Goal: Task Accomplishment & Management: Use online tool/utility

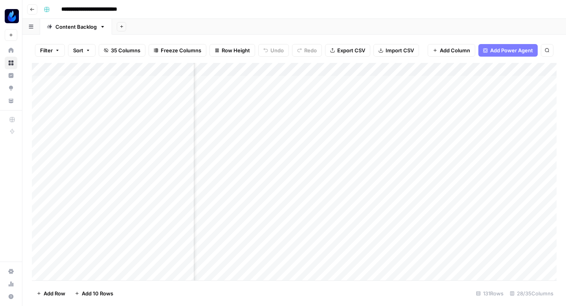
scroll to position [0, 1245]
click at [258, 124] on div "Add Column" at bounding box center [294, 171] width 525 height 217
type textarea "*"
type textarea "**********"
click at [322, 122] on div "Add Column" at bounding box center [294, 171] width 525 height 217
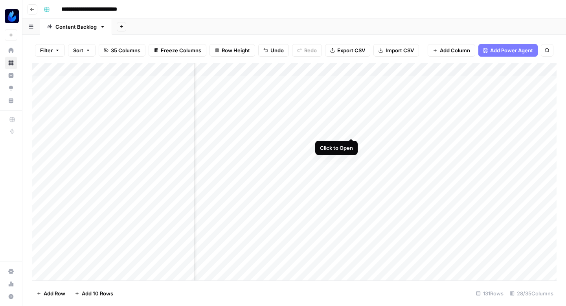
click at [350, 120] on div "Add Column" at bounding box center [294, 171] width 525 height 217
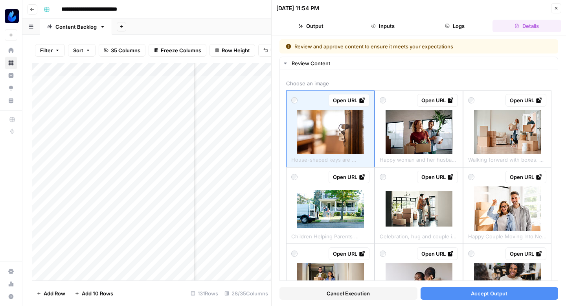
click at [434, 292] on button "Accept Output" at bounding box center [490, 293] width 138 height 13
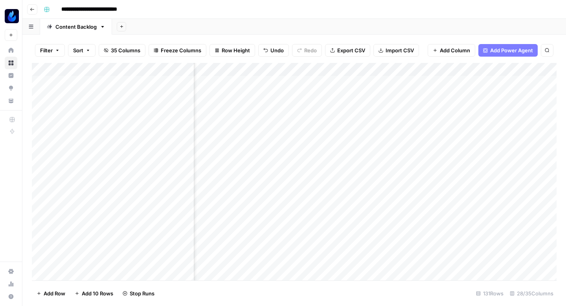
scroll to position [0, 1302]
click at [363, 121] on div "Add Column" at bounding box center [294, 171] width 525 height 217
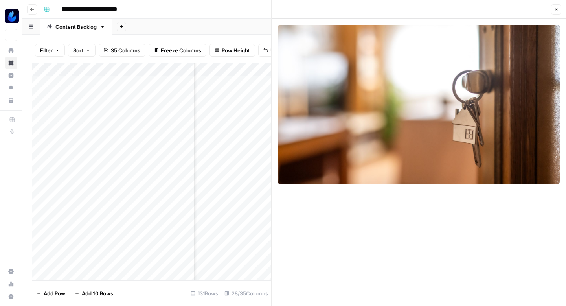
click at [558, 8] on button "Close" at bounding box center [556, 9] width 10 height 10
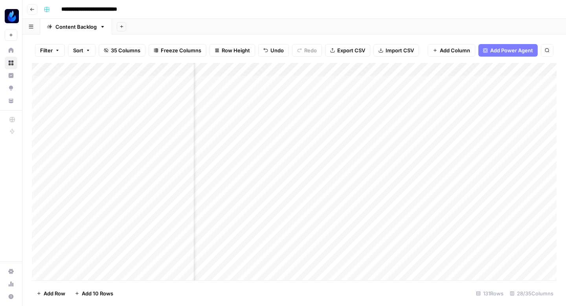
scroll to position [0, 1256]
click at [247, 122] on div "Add Column" at bounding box center [294, 171] width 525 height 217
click at [247, 122] on textarea "**********" at bounding box center [269, 123] width 126 height 11
type textarea "**********"
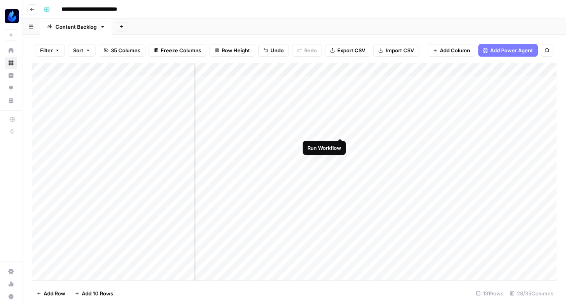
click at [342, 120] on div "Add Column" at bounding box center [294, 171] width 525 height 217
click at [339, 120] on div "Add Column" at bounding box center [294, 171] width 525 height 217
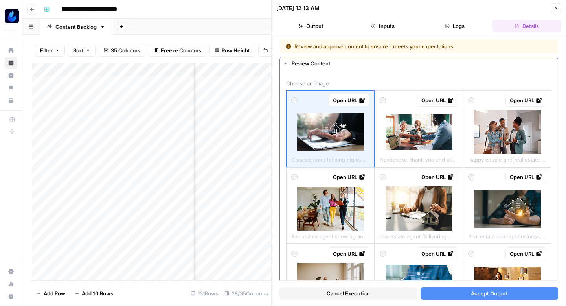
click at [498, 136] on img at bounding box center [507, 132] width 67 height 44
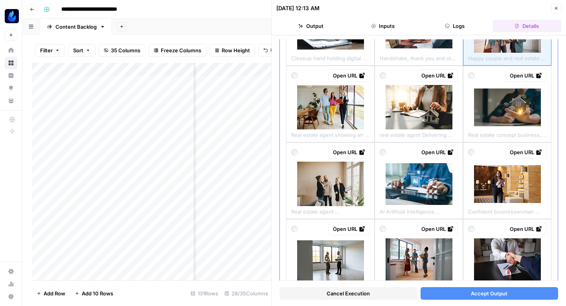
scroll to position [102, 0]
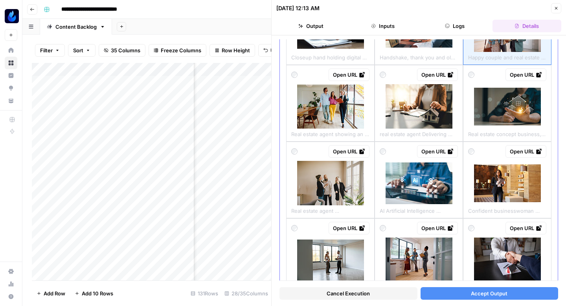
click at [504, 201] on img at bounding box center [507, 183] width 67 height 38
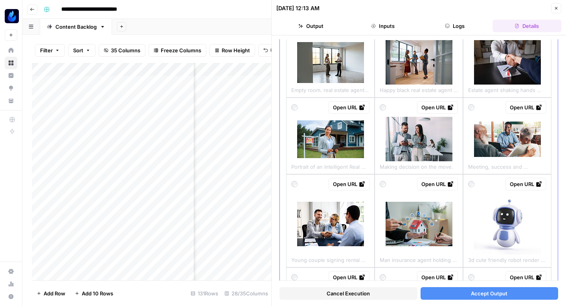
scroll to position [299, 0]
click at [337, 147] on img at bounding box center [330, 140] width 67 height 38
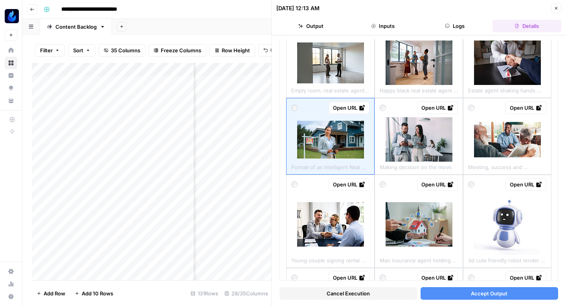
click at [434, 292] on button "Accept Output" at bounding box center [490, 293] width 138 height 13
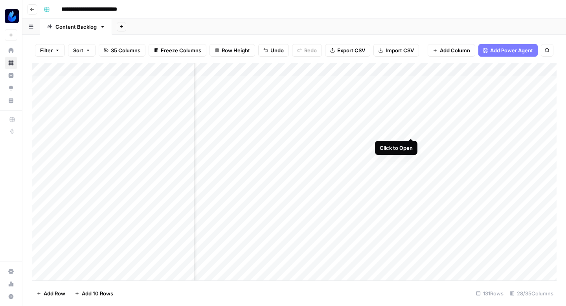
click at [409, 122] on div "Add Column" at bounding box center [294, 171] width 525 height 217
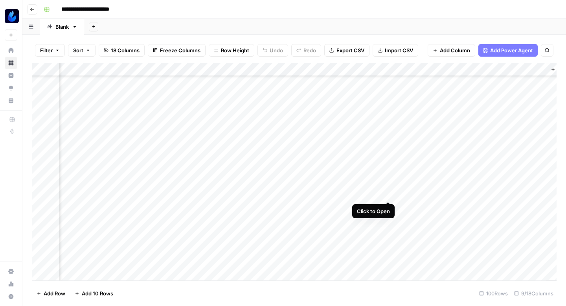
click at [389, 191] on div "Add Column" at bounding box center [294, 171] width 525 height 217
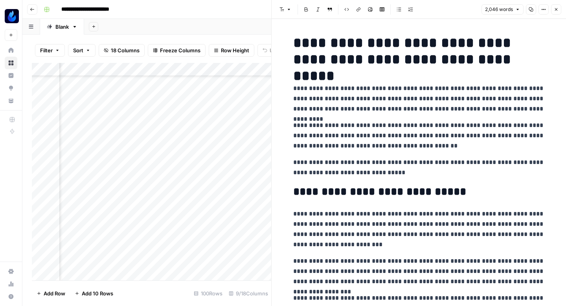
click at [531, 11] on icon "button" at bounding box center [531, 9] width 5 height 5
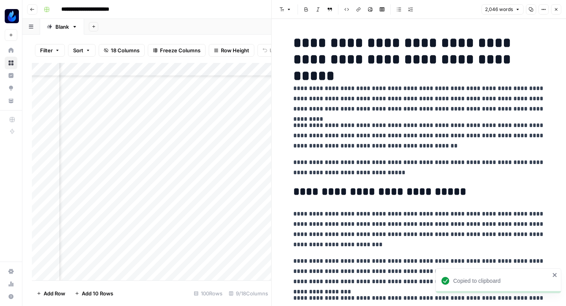
click at [558, 7] on icon "button" at bounding box center [556, 9] width 5 height 5
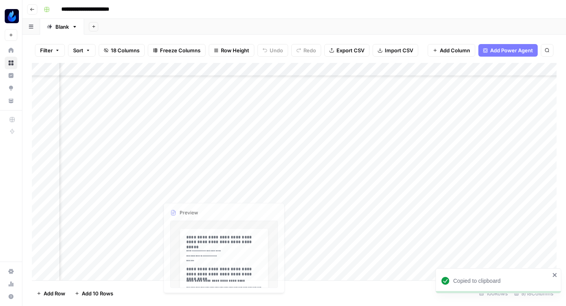
scroll to position [36, 0]
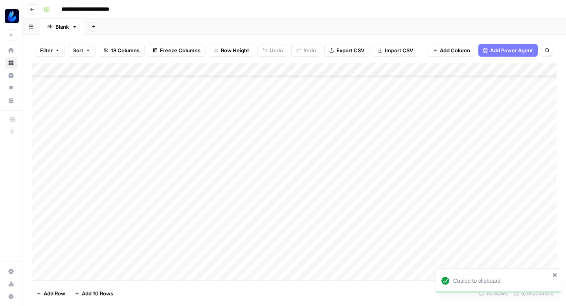
click at [401, 192] on div "Add Column" at bounding box center [294, 171] width 525 height 217
